Goal: Information Seeking & Learning: Find contact information

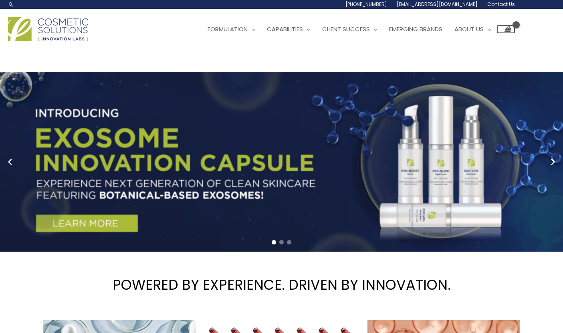
click at [501, 7] on span "Contact Us" at bounding box center [501, 4] width 28 height 7
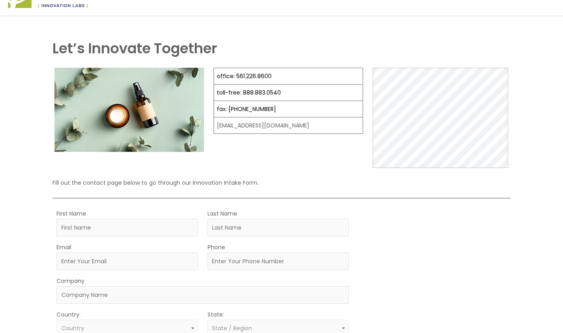
scroll to position [41, 0]
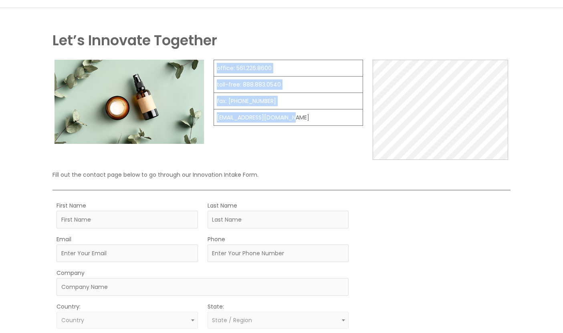
drag, startPoint x: 306, startPoint y: 120, endPoint x: 208, endPoint y: 116, distance: 97.8
click at [208, 116] on div "office: 561.226.8600 toll-free: [PHONE_NUMBER] fax: [PHONE_NUMBER] [EMAIL_ADDRE…" at bounding box center [280, 110] width 457 height 100
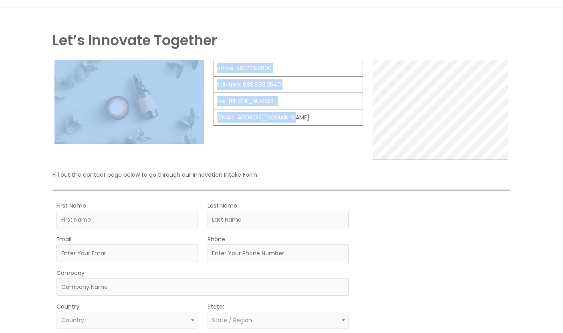
click at [263, 143] on div "office: 561.226.8600 toll-free: [PHONE_NUMBER] fax: [PHONE_NUMBER] [EMAIL_ADDRE…" at bounding box center [287, 110] width 149 height 100
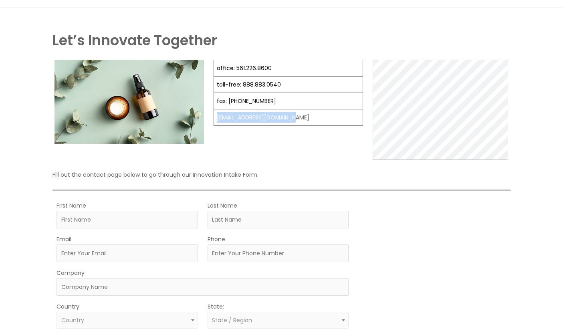
drag, startPoint x: 295, startPoint y: 117, endPoint x: 217, endPoint y: 118, distance: 78.1
click at [217, 118] on td "[EMAIL_ADDRESS][DOMAIN_NAME]" at bounding box center [288, 117] width 149 height 16
copy td "[EMAIL_ADDRESS][DOMAIN_NAME]"
